Goal: Task Accomplishment & Management: Use online tool/utility

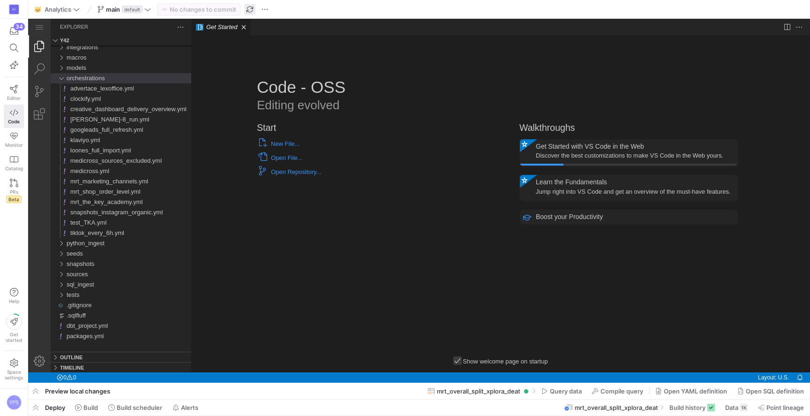
click at [253, 9] on span "button" at bounding box center [249, 9] width 11 height 11
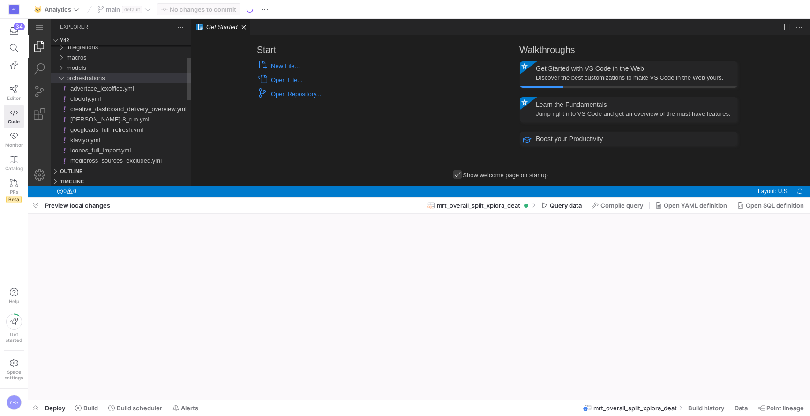
drag, startPoint x: 99, startPoint y: 384, endPoint x: 98, endPoint y: 196, distance: 188.0
click at [98, 196] on div at bounding box center [419, 198] width 782 height 4
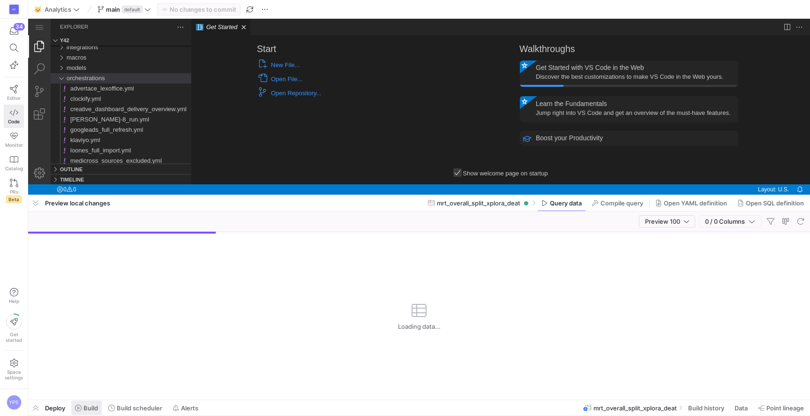
click at [86, 405] on span "Build" at bounding box center [90, 408] width 15 height 8
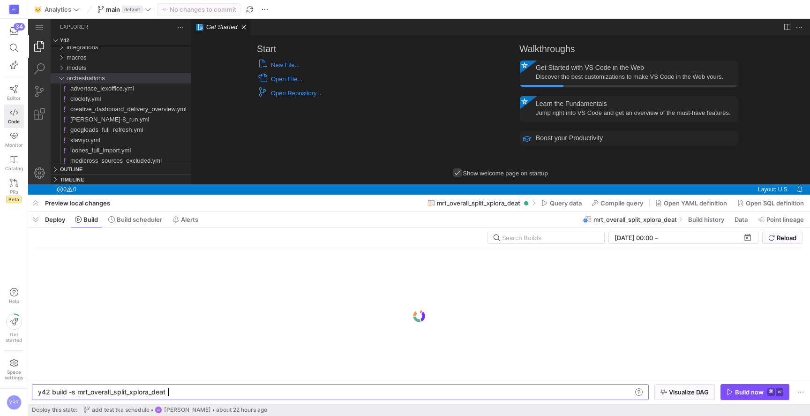
scroll to position [0, 128]
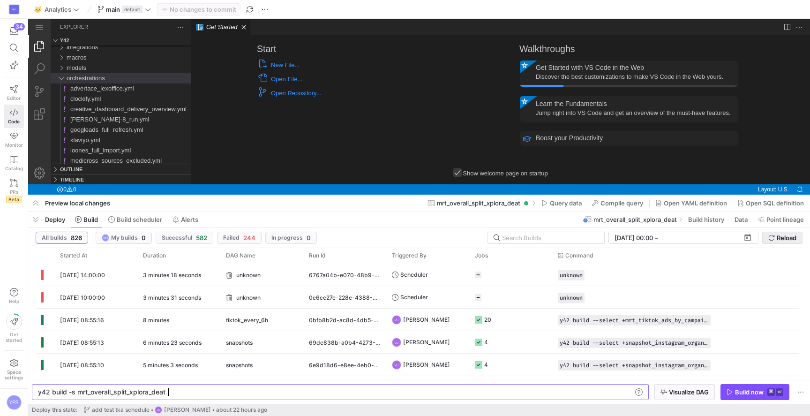
click at [783, 238] on span "Reload" at bounding box center [787, 238] width 20 height 8
click at [783, 234] on span "Reload" at bounding box center [787, 238] width 20 height 8
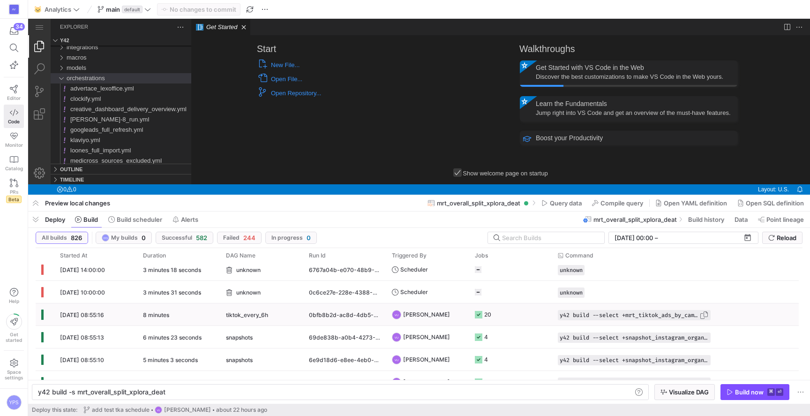
scroll to position [0, 0]
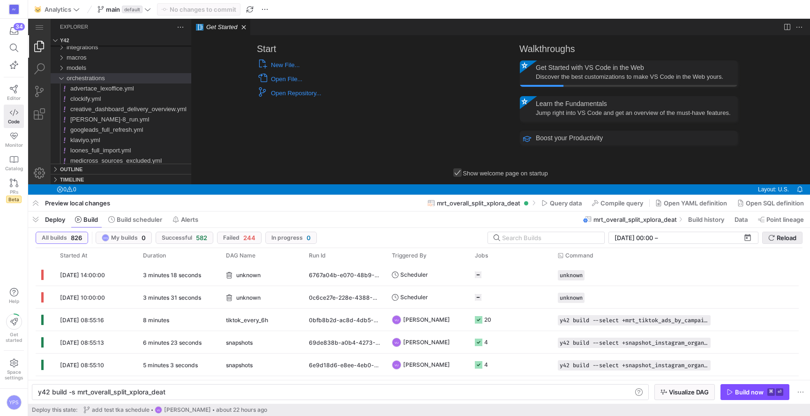
click at [781, 238] on span "Reload" at bounding box center [787, 238] width 20 height 8
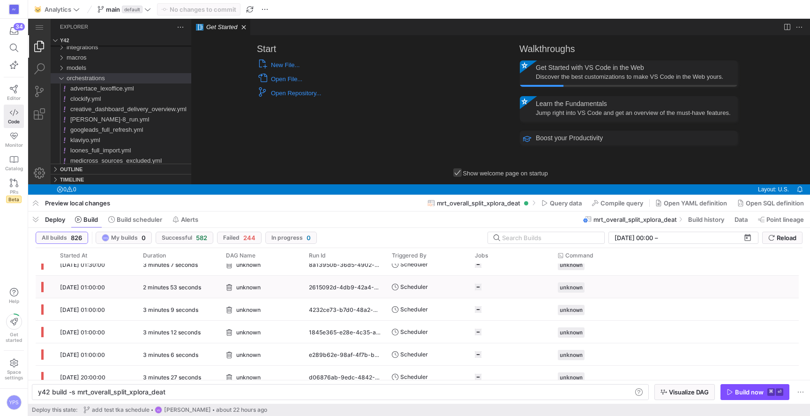
scroll to position [444, 0]
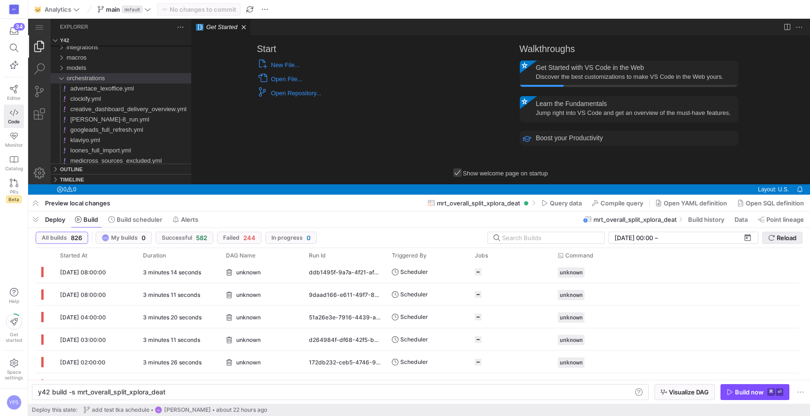
click at [795, 241] on span "Reload" at bounding box center [787, 238] width 20 height 8
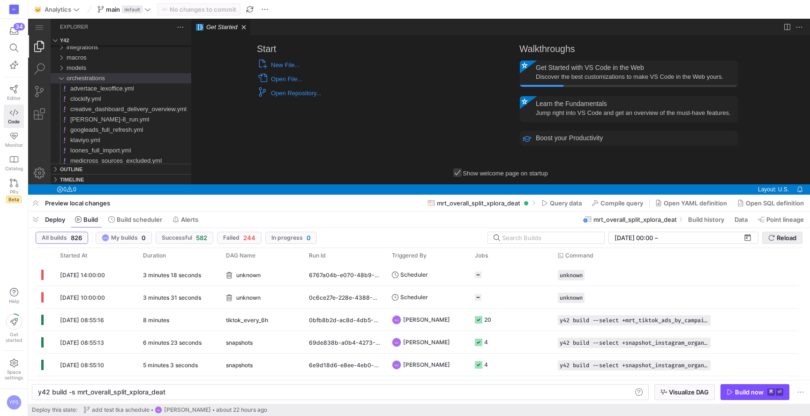
click at [780, 235] on span "Reload" at bounding box center [787, 238] width 20 height 8
